Goal: Information Seeking & Learning: Understand process/instructions

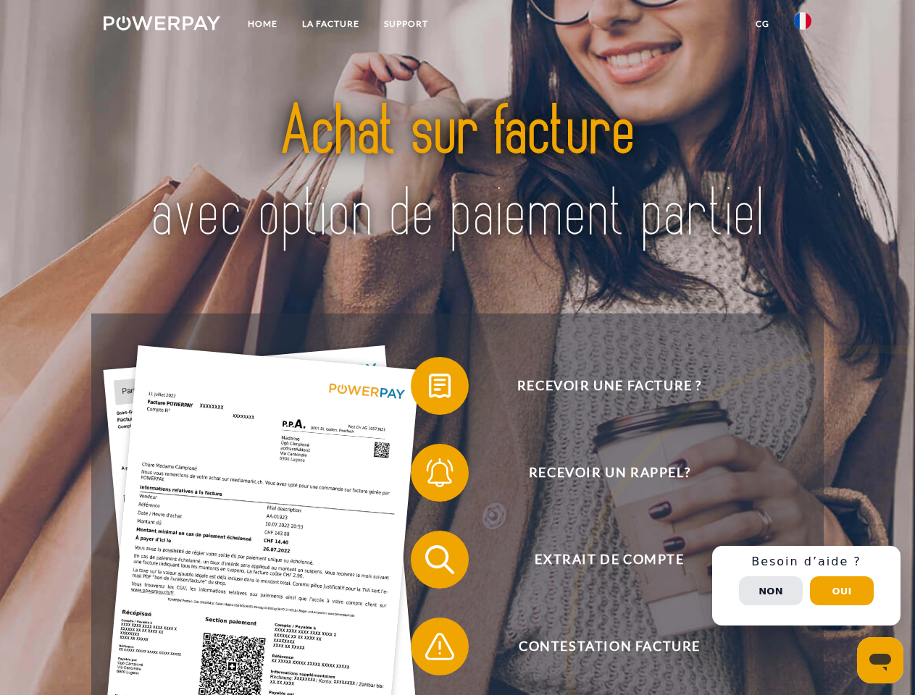
click at [162, 25] on img at bounding box center [162, 23] width 117 height 14
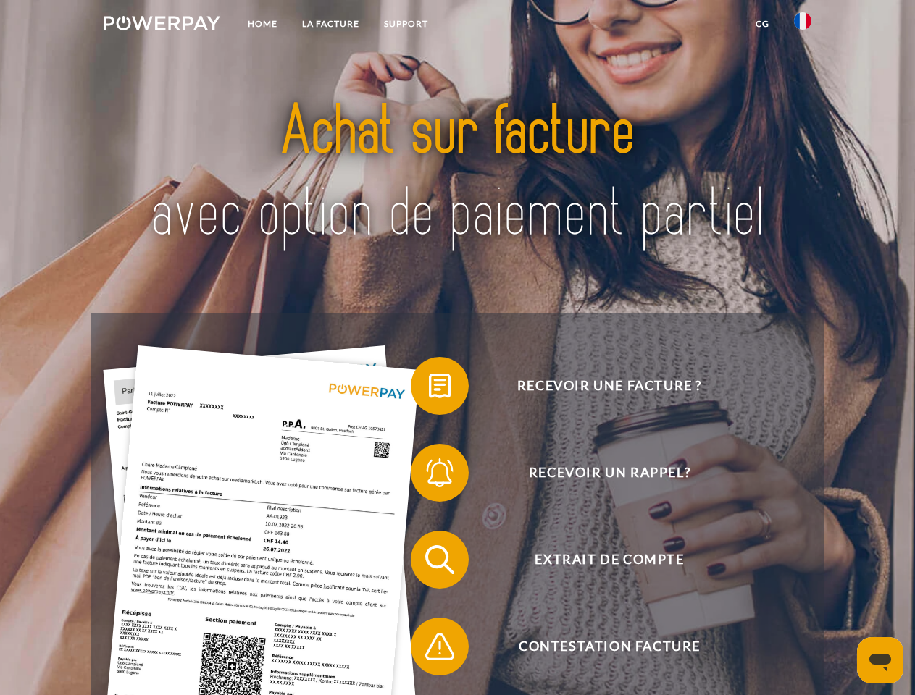
click at [803, 25] on img at bounding box center [802, 20] width 17 height 17
click at [762, 24] on link "CG" at bounding box center [762, 24] width 38 height 26
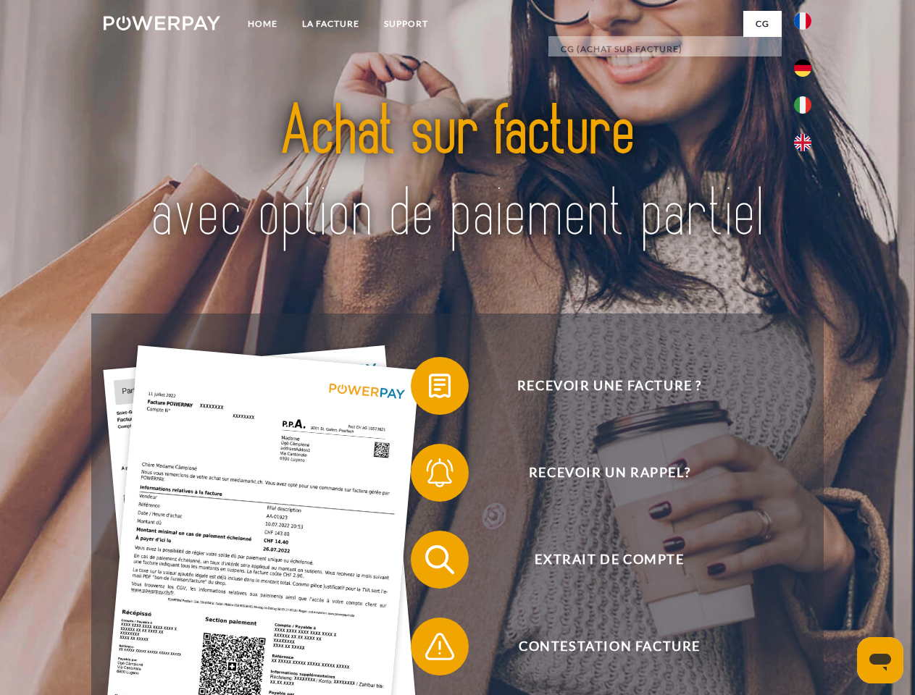
click at [429, 389] on span at bounding box center [418, 386] width 72 height 72
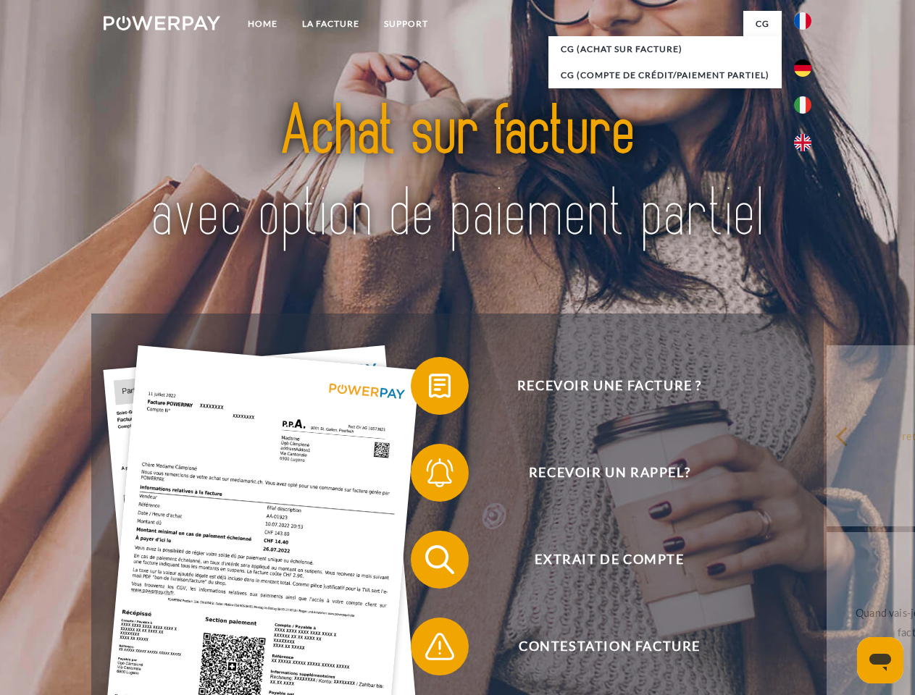
click at [429, 476] on span at bounding box center [418, 473] width 72 height 72
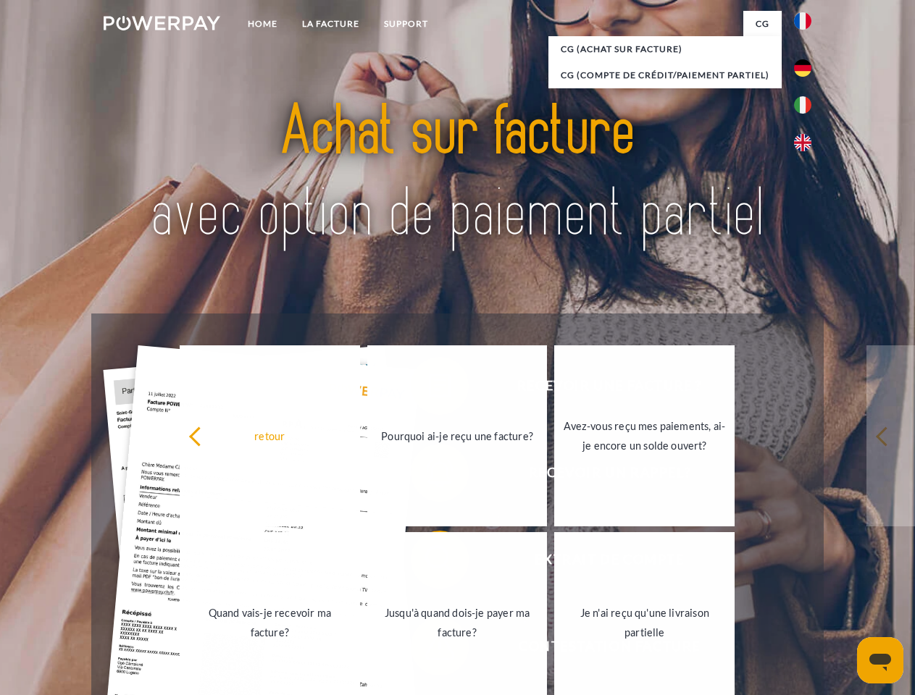
click at [429, 563] on link "Jusqu'à quand dois-je payer ma facture?" at bounding box center [457, 622] width 180 height 181
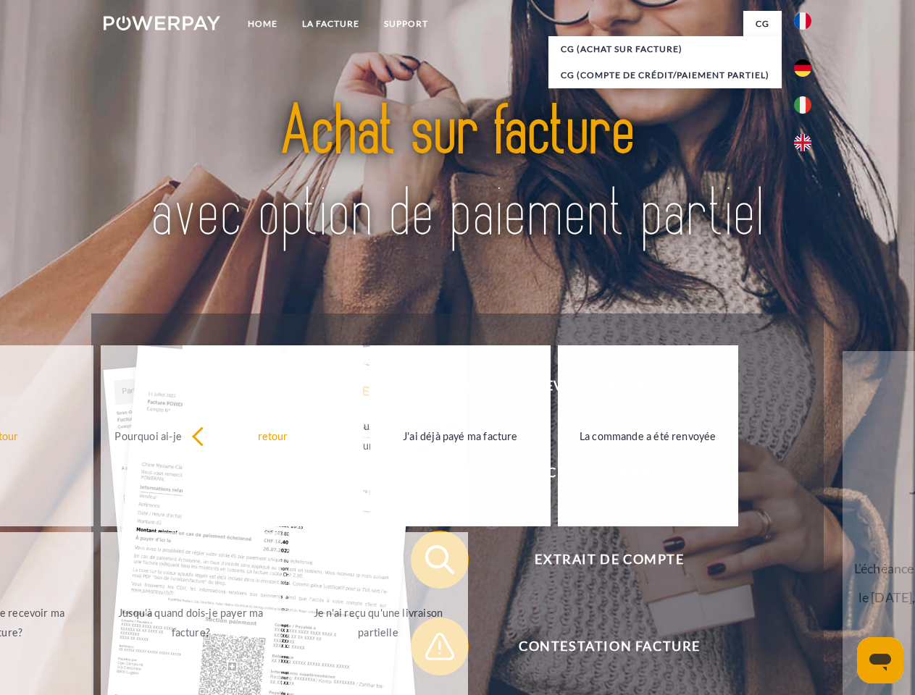
click at [429, 650] on span at bounding box center [418, 647] width 72 height 72
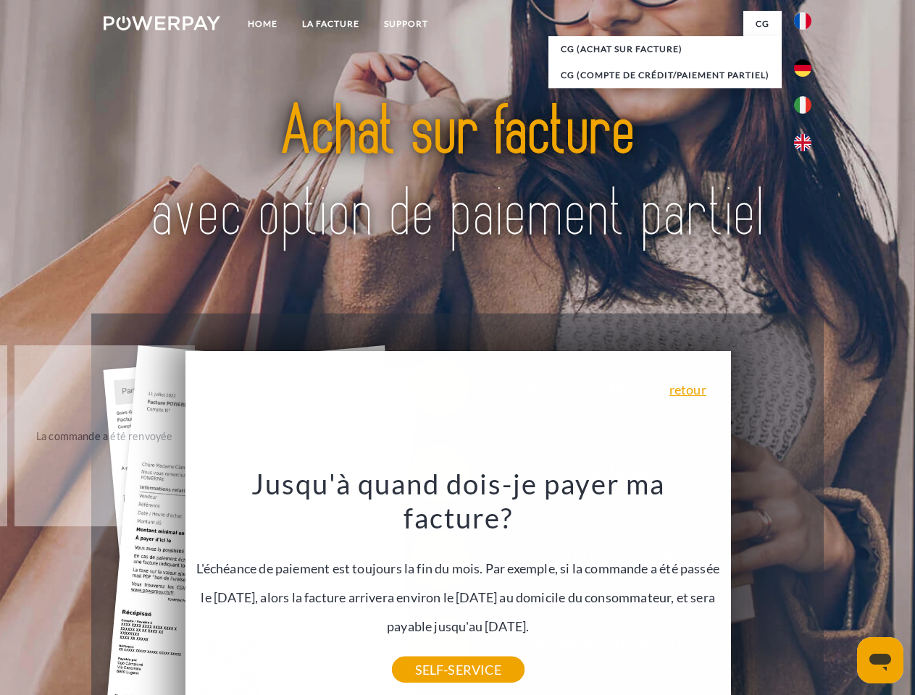
click at [806, 586] on div "Recevoir une facture ? Recevoir un rappel? Extrait de compte retour" at bounding box center [457, 604] width 732 height 580
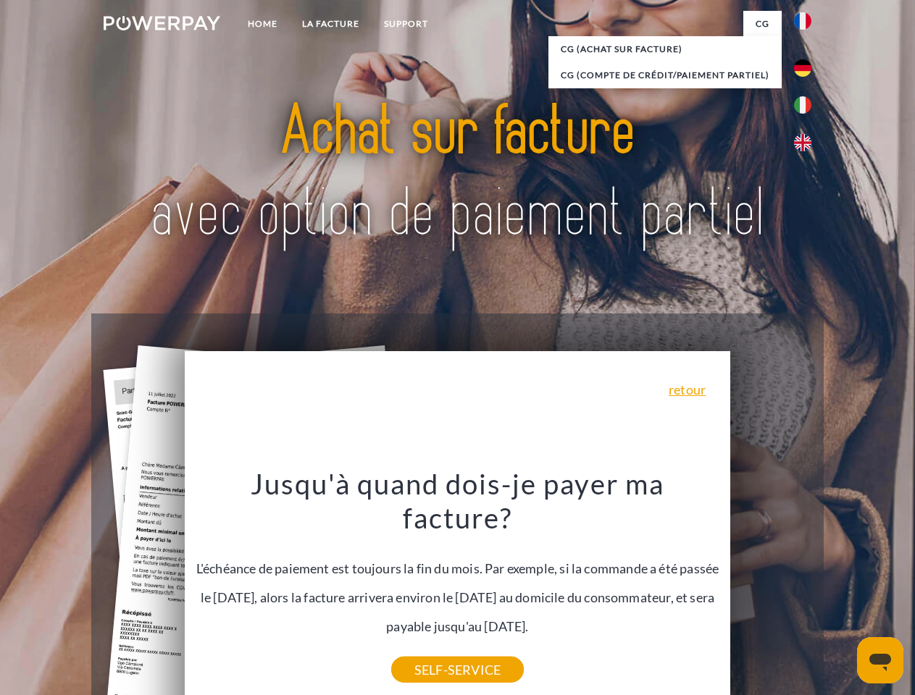
click at [771, 589] on span "Extrait de compte" at bounding box center [609, 560] width 355 height 58
click at [842, 591] on header "Home LA FACTURE Support" at bounding box center [457, 500] width 915 height 1000
